Goal: Information Seeking & Learning: Compare options

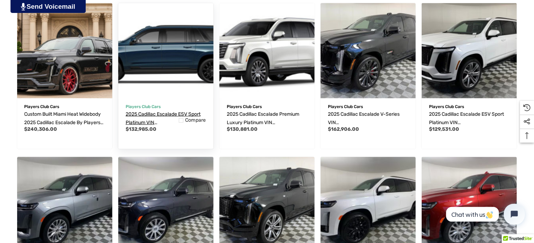
click at [170, 113] on span "2025 Cadillac Escalade ESV Sport Platinum VIN [US_VEHICLE_IDENTIFICATION_NUMBER]" at bounding box center [165, 126] width 78 height 31
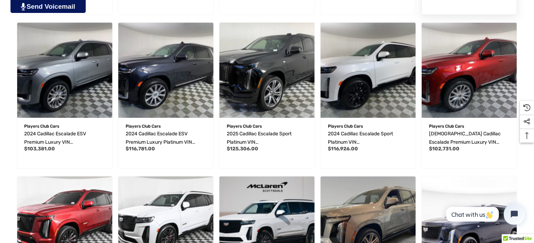
scroll to position [346, 0]
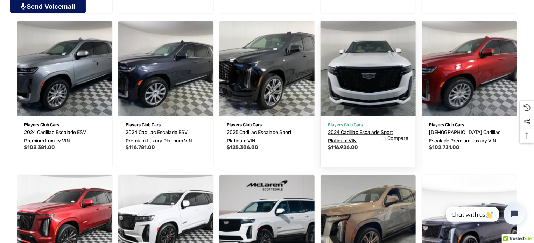
click at [365, 135] on span "2024 Cadillac Escalade Sport Platinum VIN [US_VEHICLE_IDENTIFICATION_NUMBER]" at bounding box center [367, 145] width 78 height 31
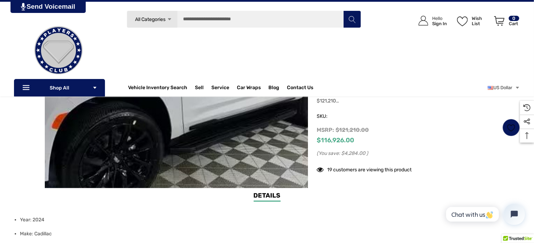
scroll to position [70, 0]
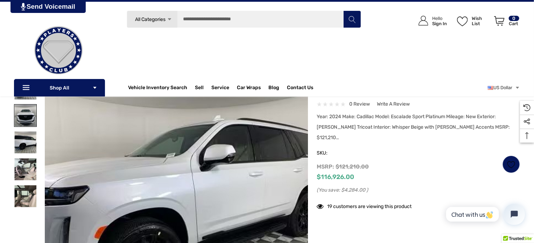
click at [25, 117] on img at bounding box center [25, 116] width 22 height 22
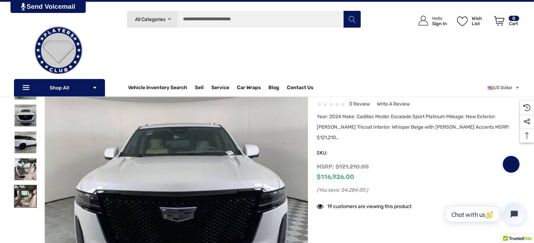
click at [32, 187] on img at bounding box center [25, 197] width 22 height 22
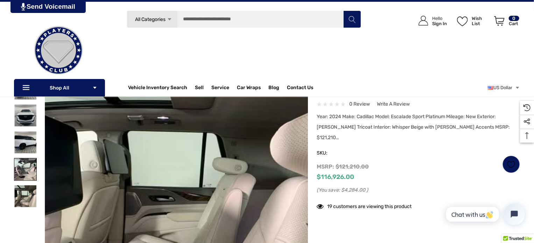
scroll to position [0, 0]
click at [32, 169] on img at bounding box center [25, 170] width 22 height 22
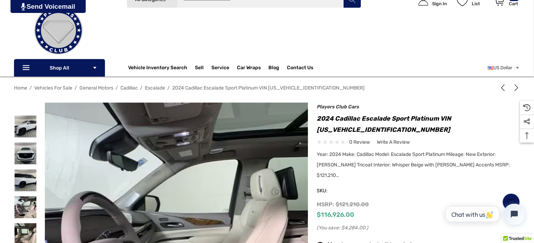
scroll to position [70, 0]
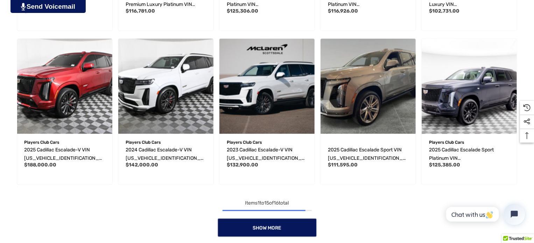
scroll to position [486, 0]
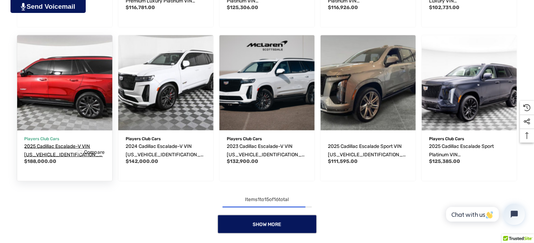
click at [64, 145] on span "2025 Cadillac Escalade-V VIN [US_VEHICLE_IDENTIFICATION_NUMBER]" at bounding box center [64, 155] width 78 height 23
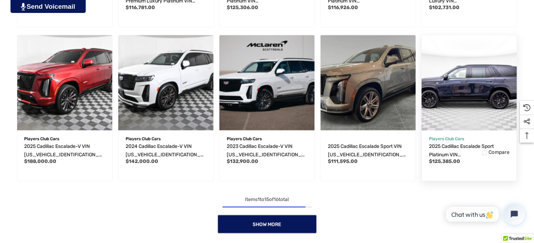
click at [461, 127] on span "Quick view" at bounding box center [450, 127] width 22 height 5
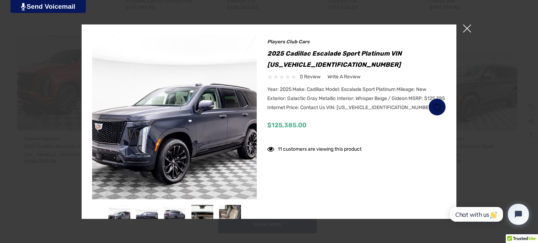
click at [469, 27] on span "×" at bounding box center [467, 29] width 8 height 8
